Goal: Find contact information: Find contact information

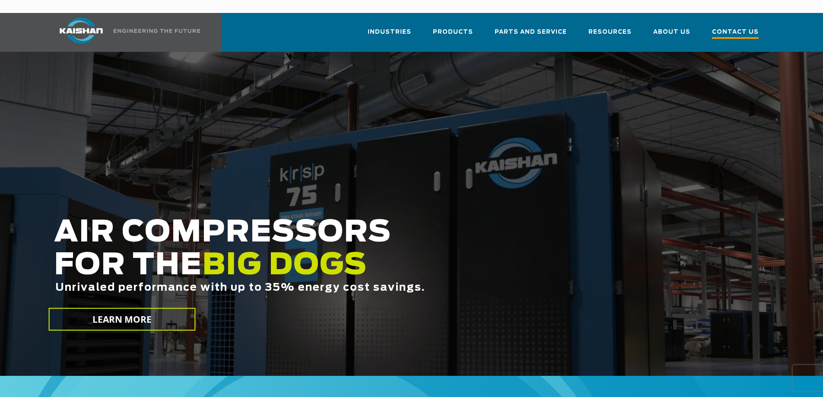
click at [740, 27] on span "Contact Us" at bounding box center [735, 33] width 47 height 12
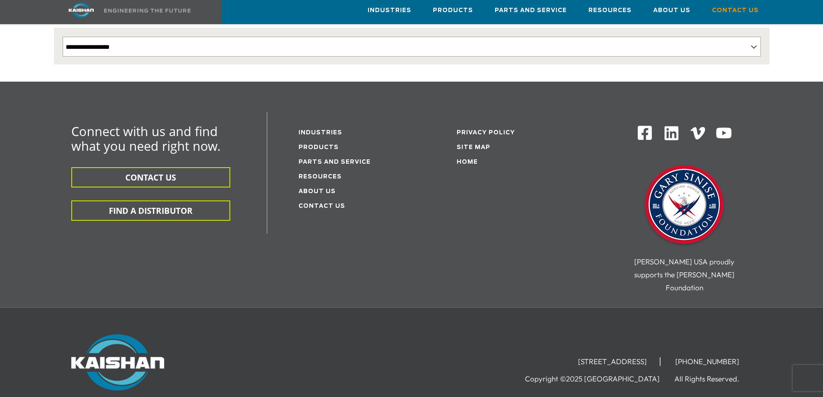
scroll to position [216, 0]
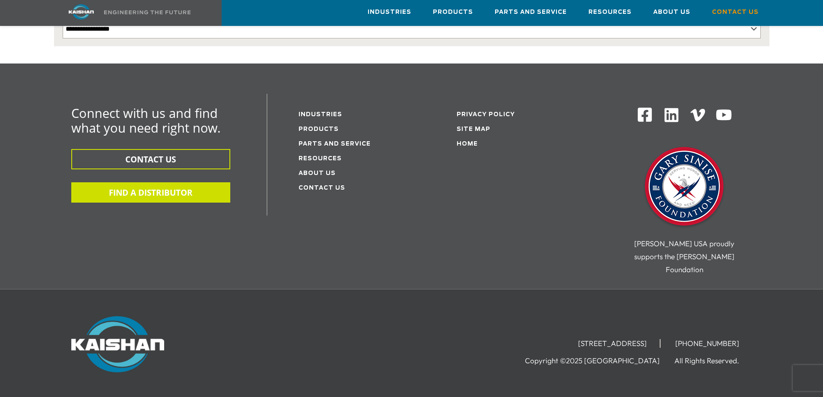
click at [185, 184] on button "FIND A DISTRIBUTOR" at bounding box center [150, 192] width 159 height 20
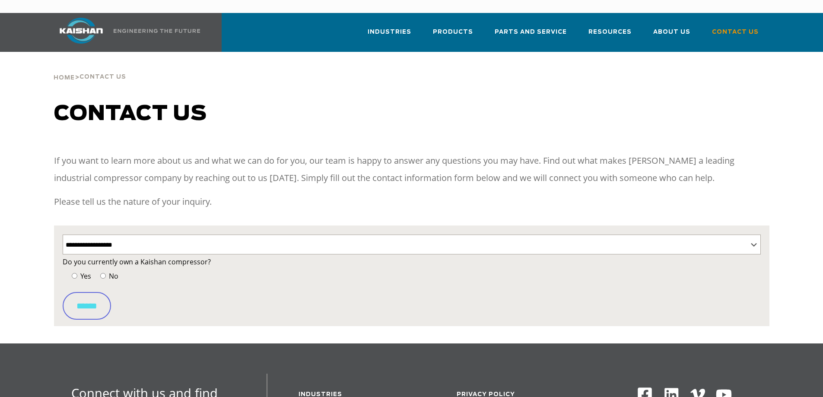
select select "**********"
select select "Contact form"
click at [111, 271] on span "No" at bounding box center [112, 276] width 11 height 10
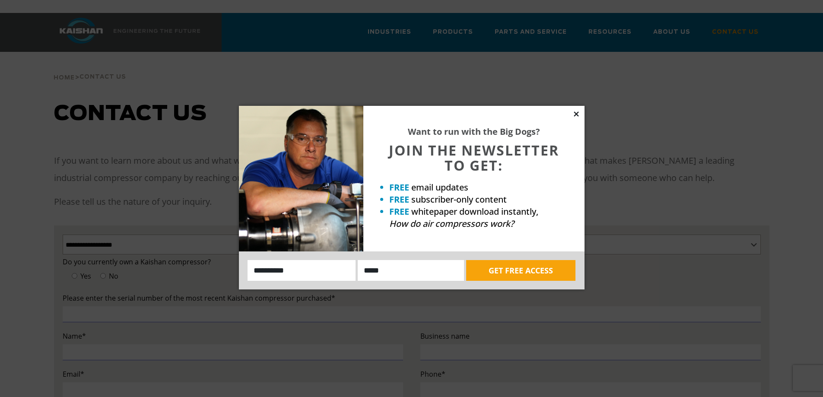
click at [579, 111] on icon at bounding box center [577, 114] width 8 height 8
